Goal: Task Accomplishment & Management: Book appointment/travel/reservation

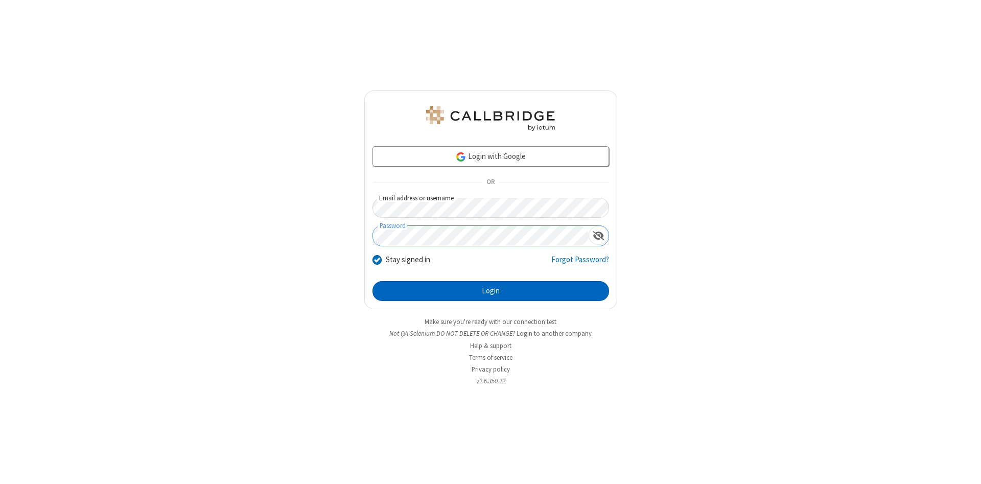
click at [490, 291] on button "Login" at bounding box center [490, 291] width 237 height 20
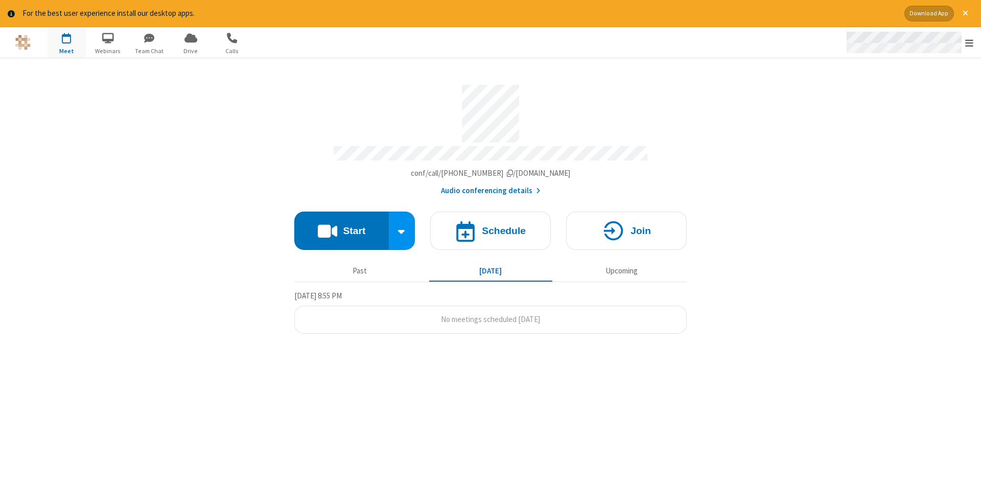
click at [969, 43] on span "Open menu" at bounding box center [969, 43] width 8 height 10
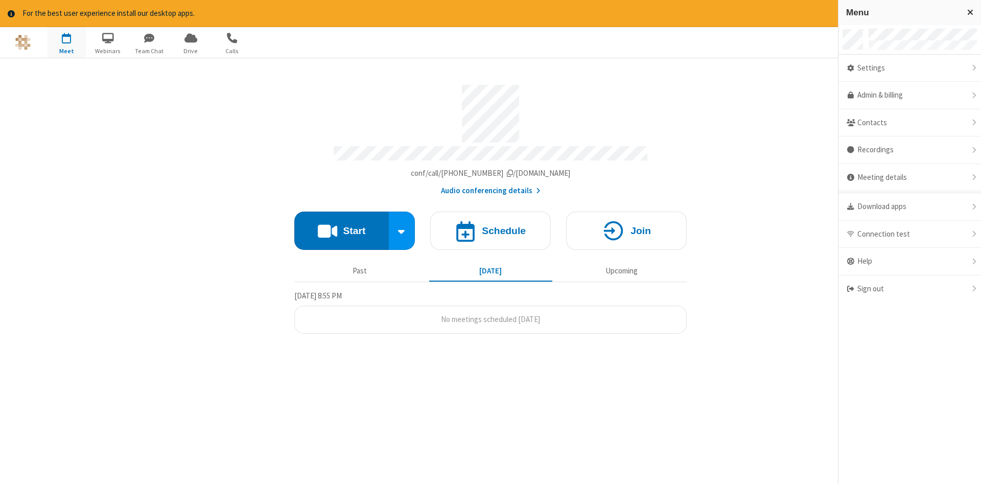
click at [66, 42] on span "button" at bounding box center [67, 37] width 38 height 17
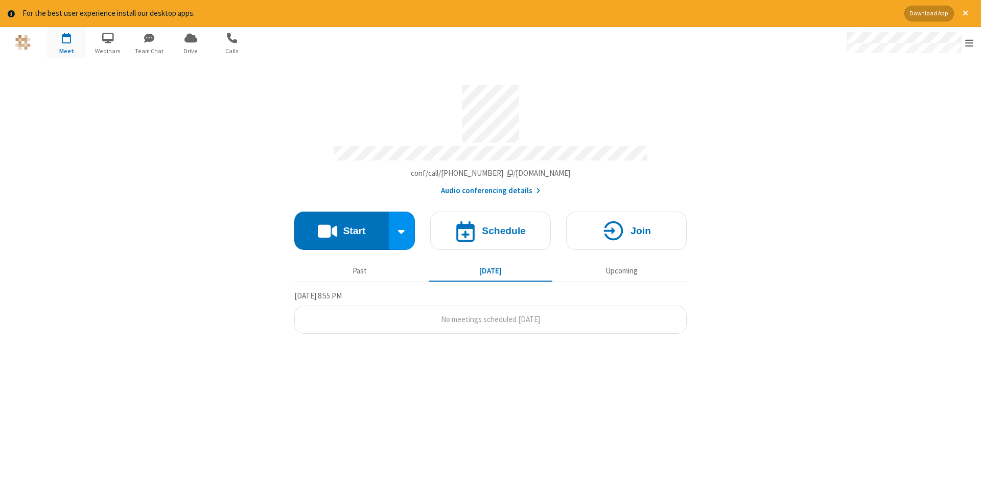
click at [66, 42] on span "button" at bounding box center [67, 37] width 38 height 17
click at [490, 227] on h4 "Schedule" at bounding box center [504, 231] width 44 height 10
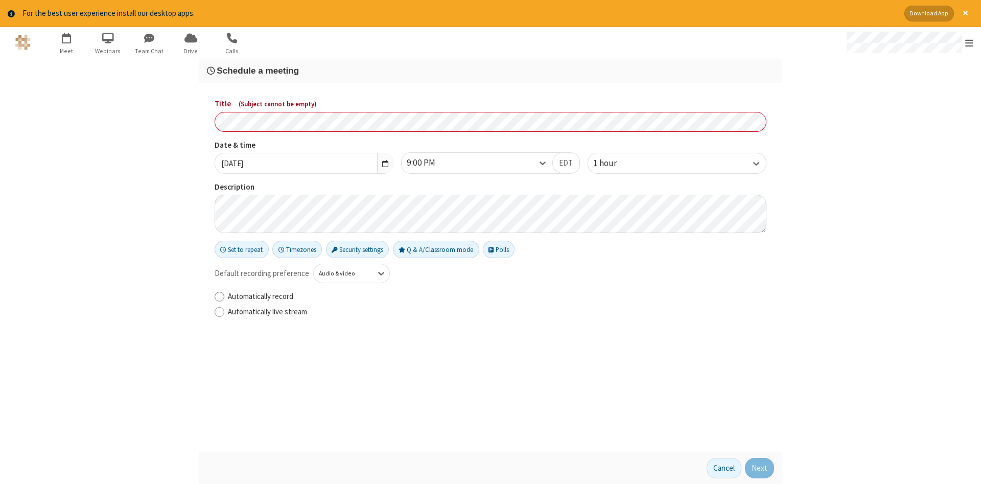
click at [490, 70] on h3 "Schedule a meeting" at bounding box center [490, 71] width 567 height 10
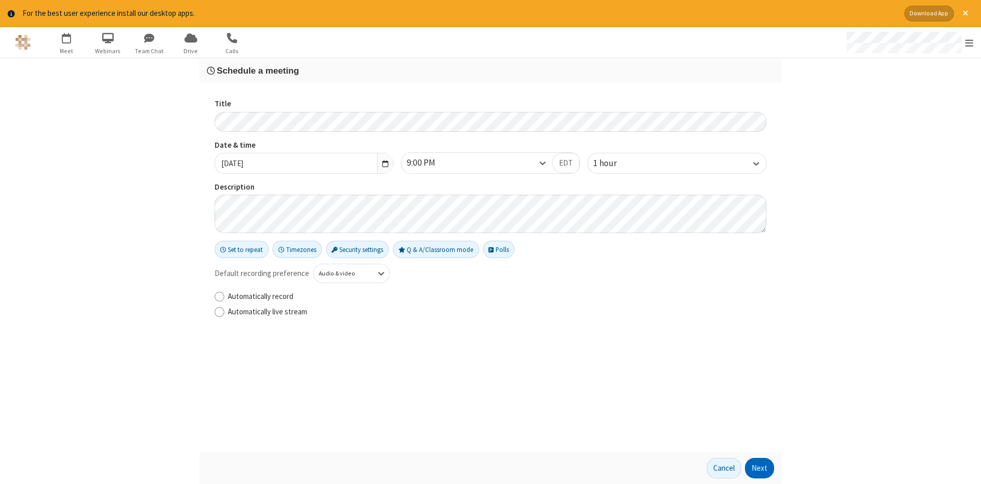
click at [760, 468] on button "Next" at bounding box center [759, 468] width 29 height 20
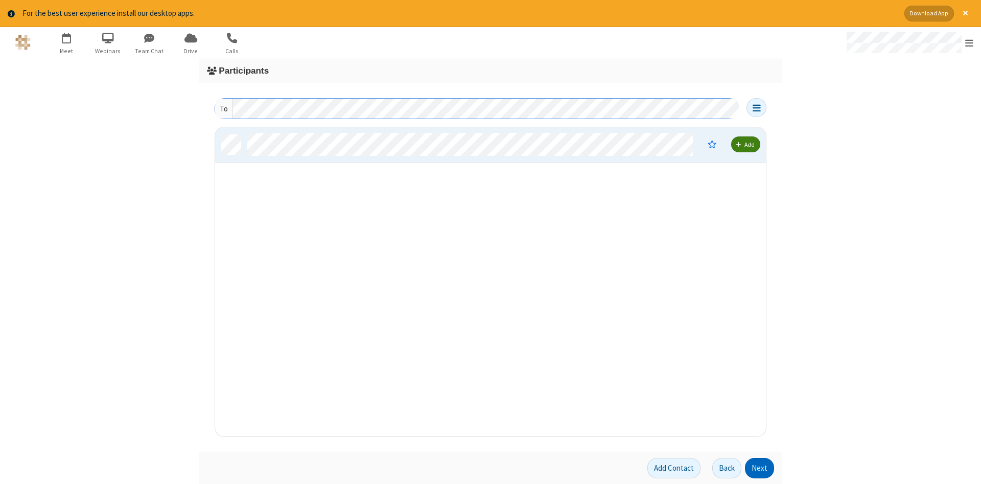
click at [760, 468] on button "Next" at bounding box center [759, 468] width 29 height 20
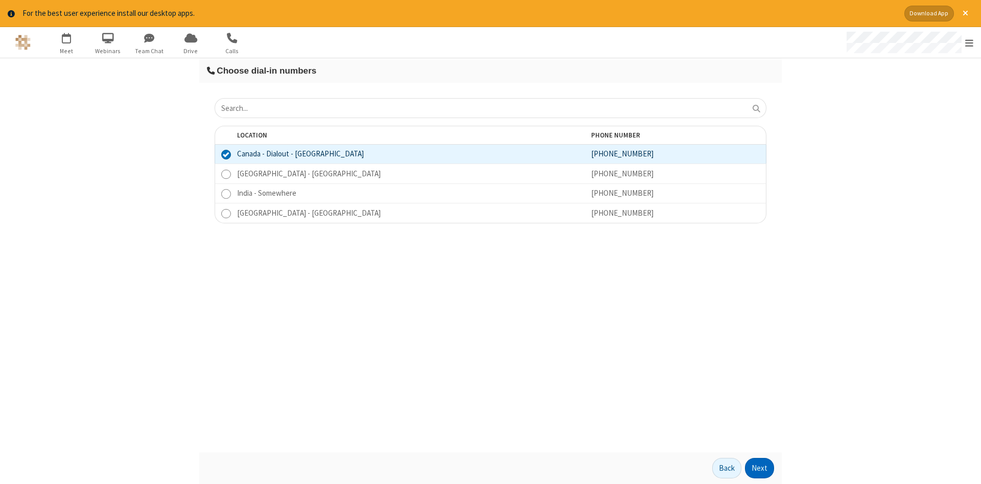
click at [760, 468] on button "Next" at bounding box center [759, 468] width 29 height 20
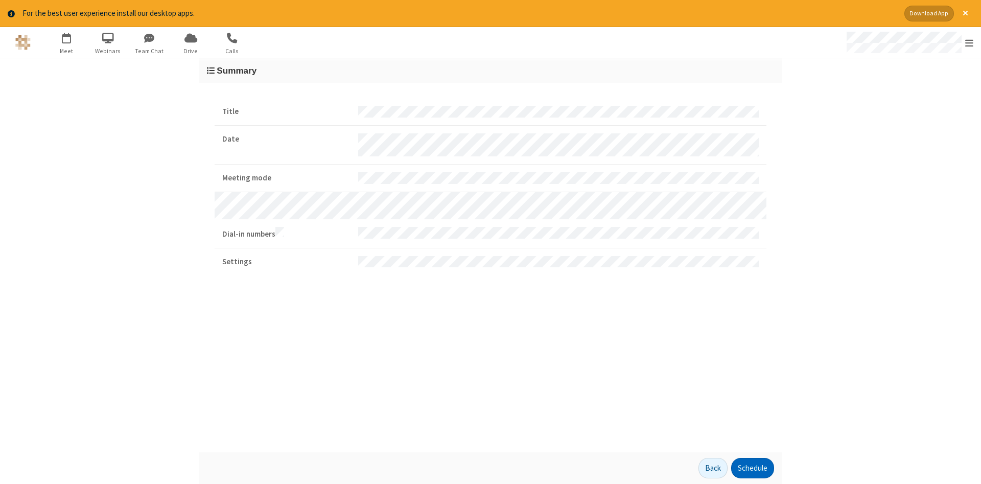
click at [752, 468] on button "Schedule" at bounding box center [752, 468] width 43 height 20
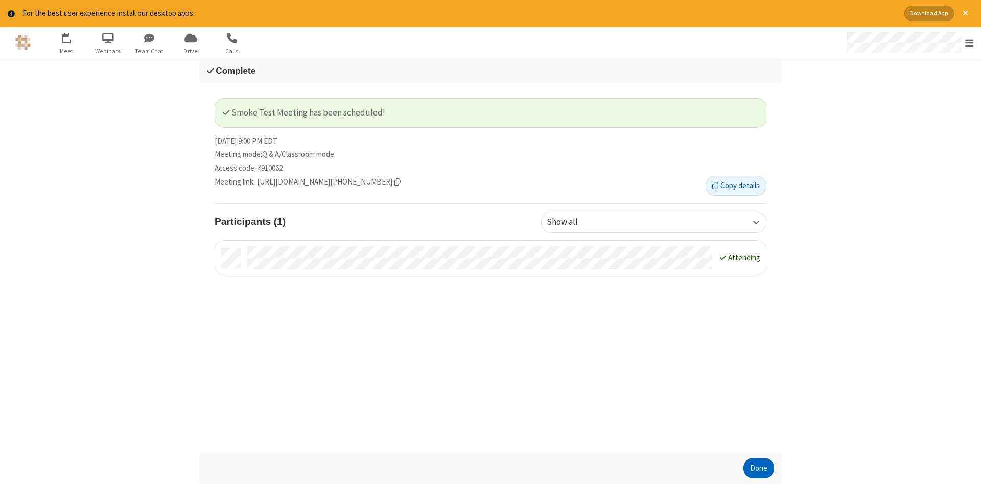
click at [759, 468] on button "Done" at bounding box center [758, 468] width 31 height 20
